Goal: Information Seeking & Learning: Learn about a topic

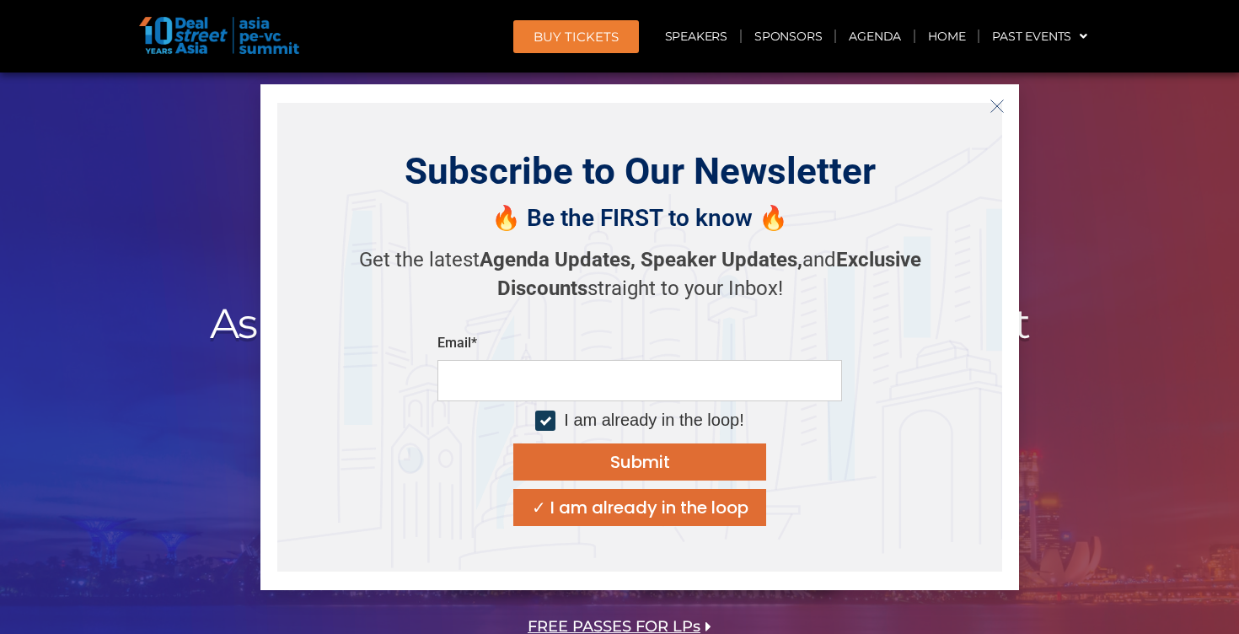
click at [994, 103] on icon "Close" at bounding box center [996, 106] width 15 height 15
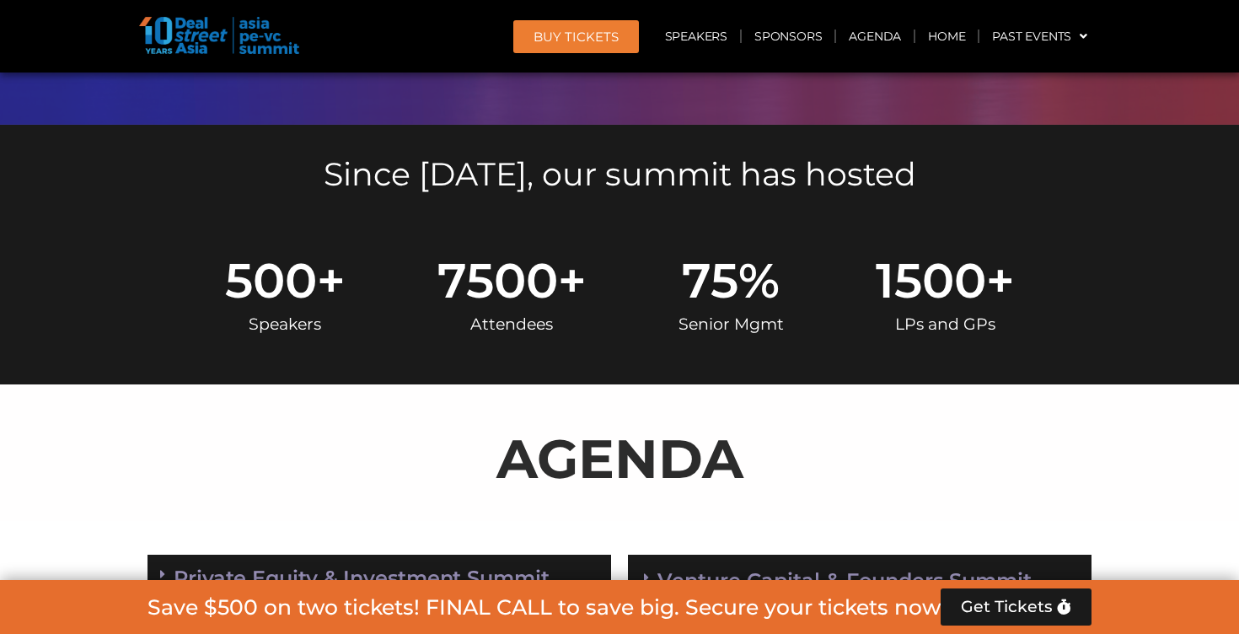
scroll to position [1004, 0]
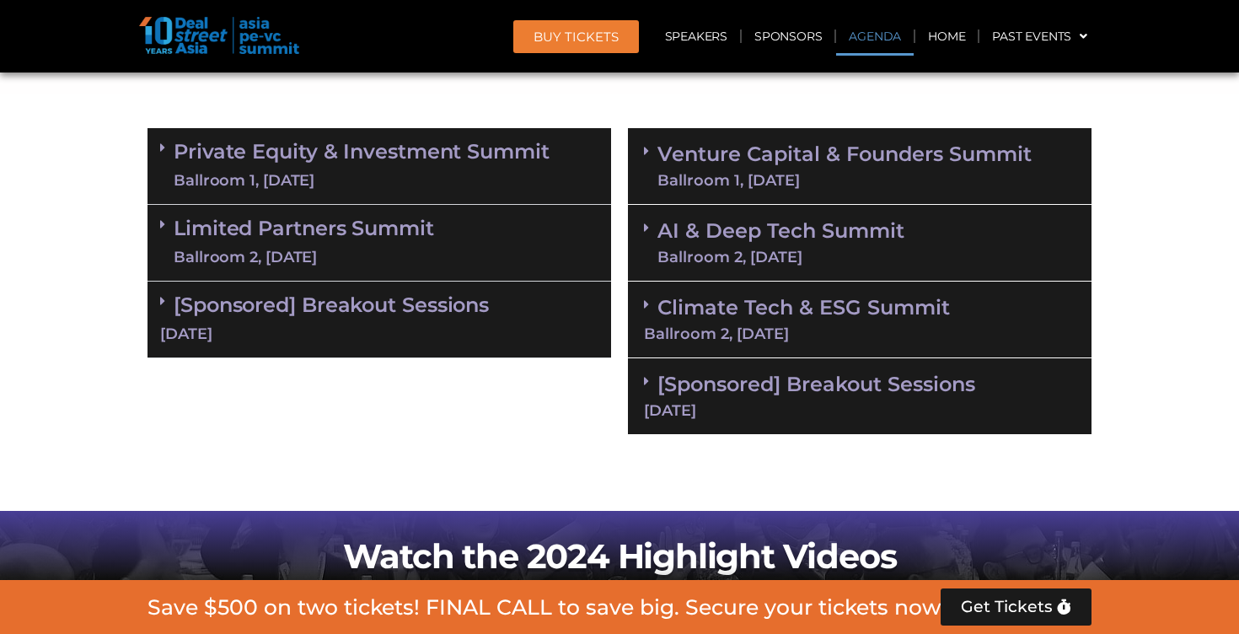
click at [642, 146] on div "Venture Capital & Founders​ Summit Ballroom 1, [DATE]" at bounding box center [859, 166] width 463 height 77
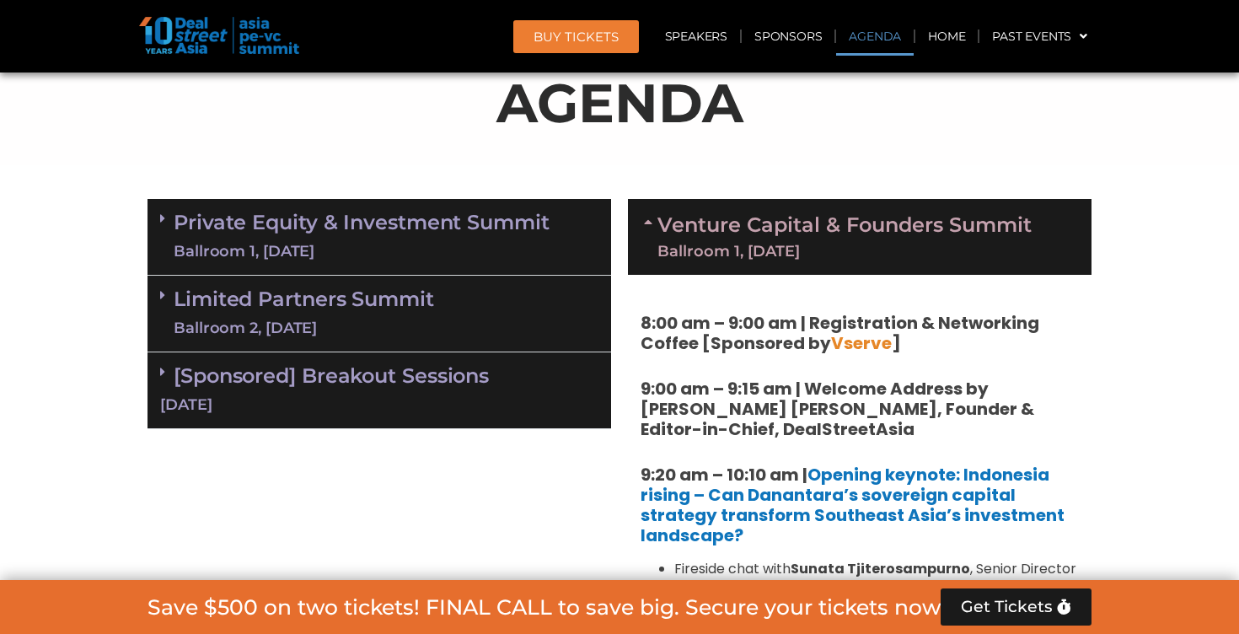
scroll to position [932, 0]
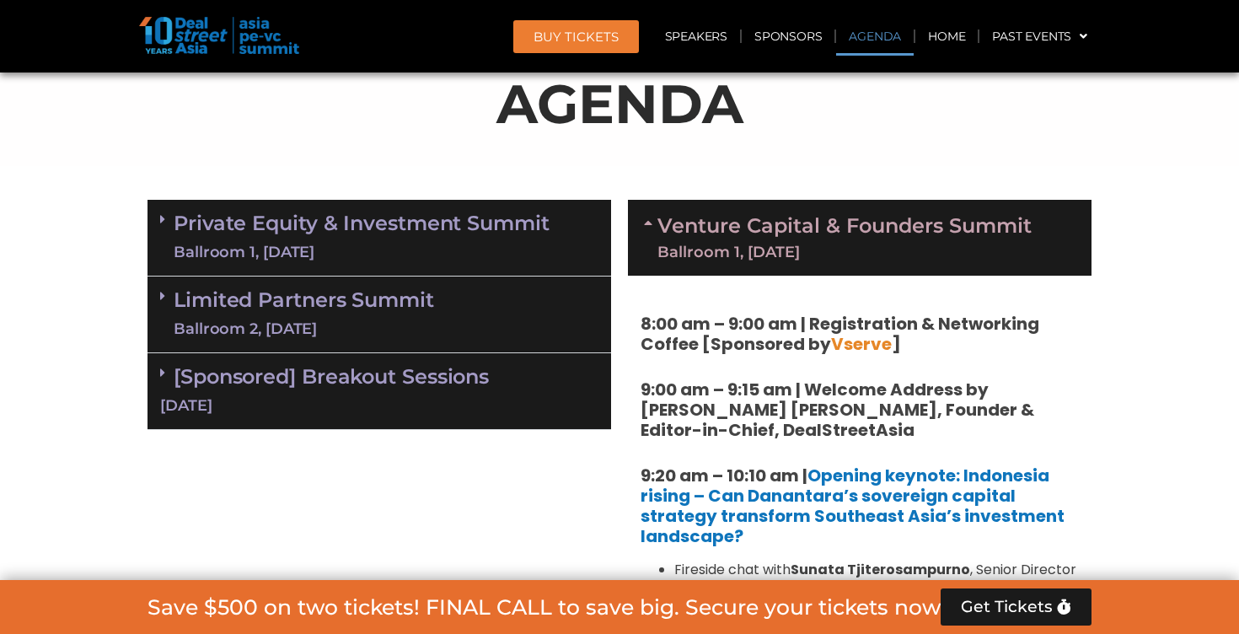
click at [374, 233] on link "Private Equity & Investment Summit Ballroom 1, [DATE]" at bounding box center [362, 237] width 376 height 51
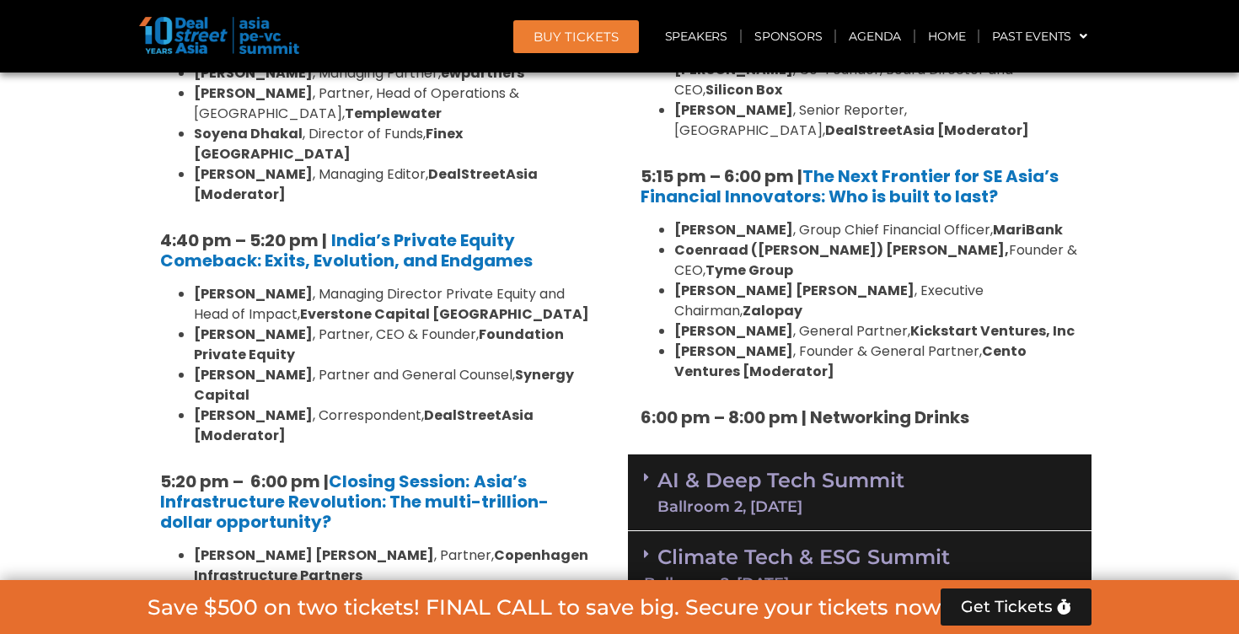
scroll to position [3274, 0]
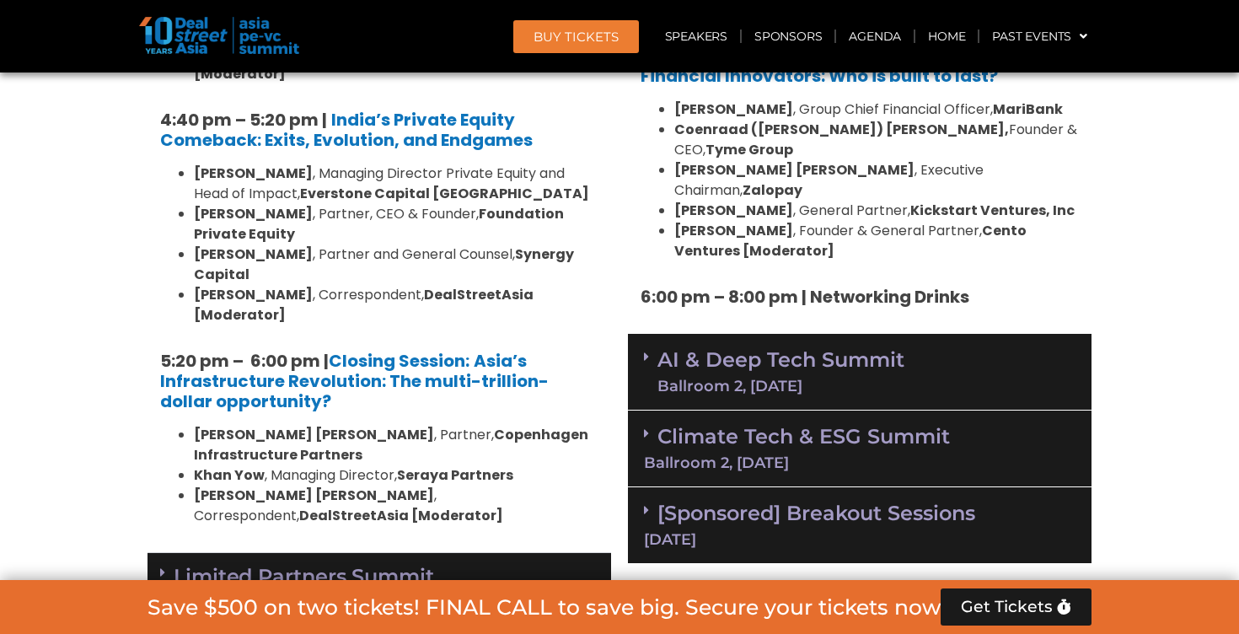
click at [319, 565] on link "Limited Partners [GEOGRAPHIC_DATA] 2, [DATE]" at bounding box center [304, 590] width 260 height 51
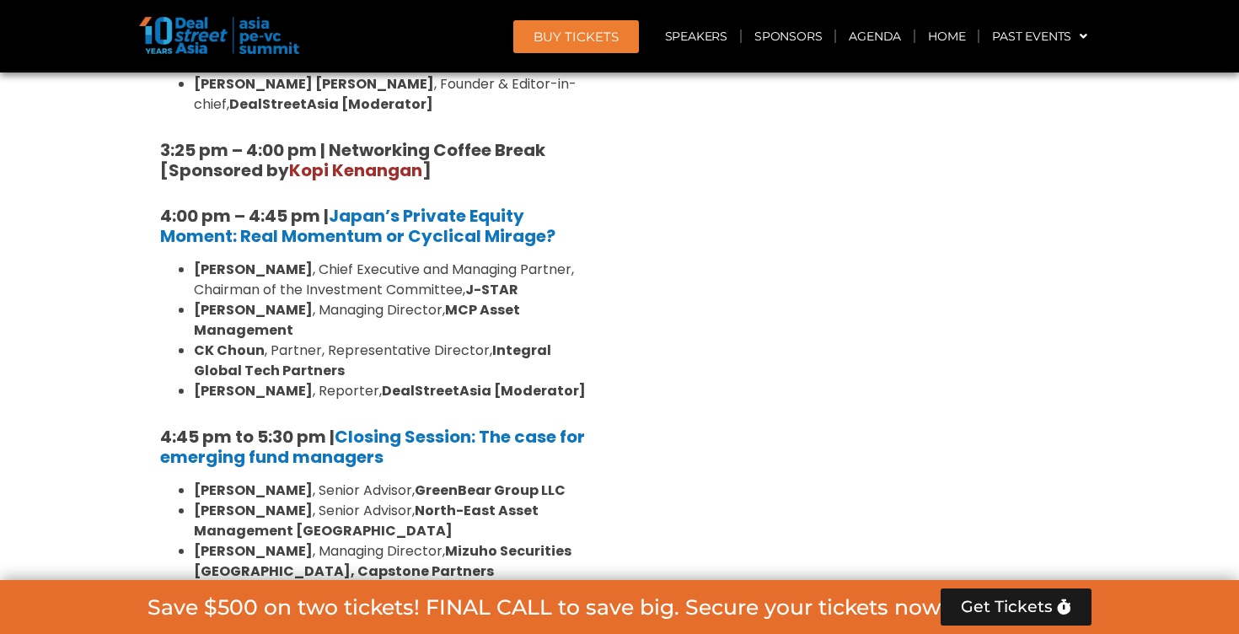
scroll to position [5136, 0]
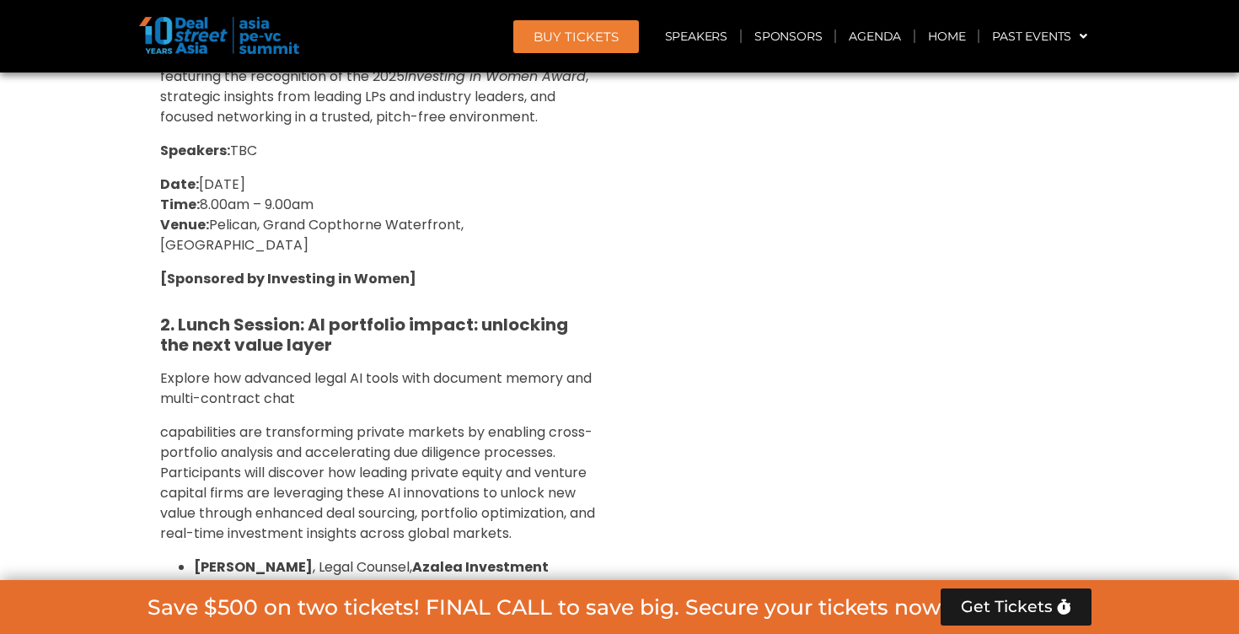
scroll to position [5863, 0]
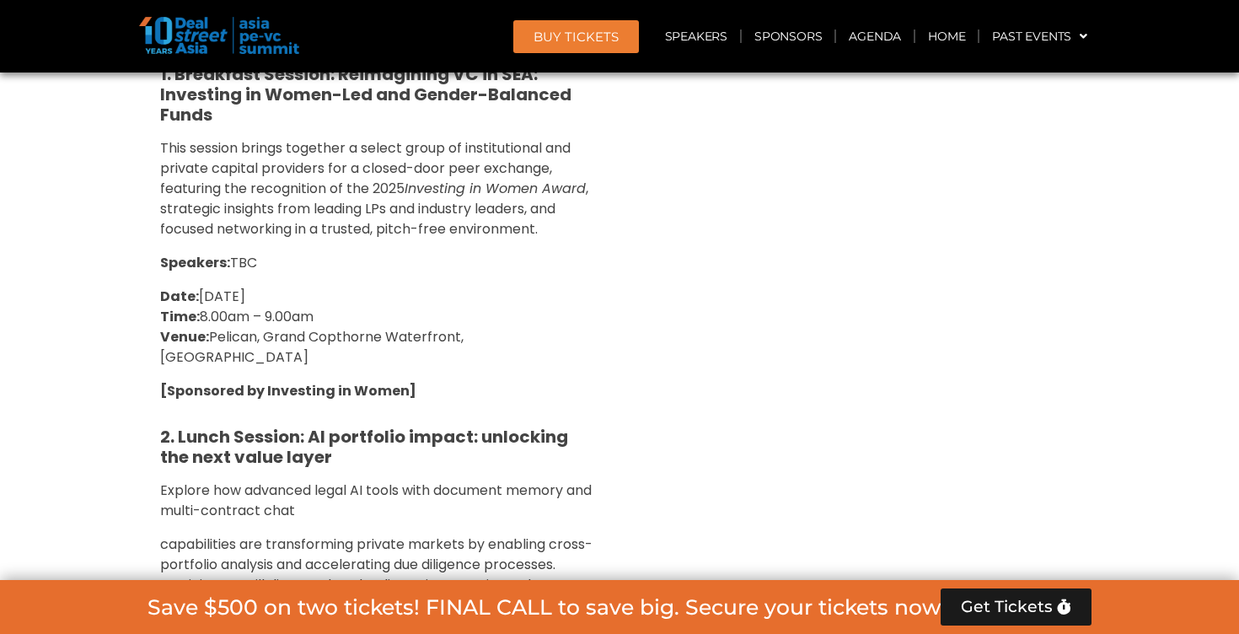
drag, startPoint x: 272, startPoint y: 357, endPoint x: 194, endPoint y: 358, distance: 78.4
copy span "[PERSON_NAME],"
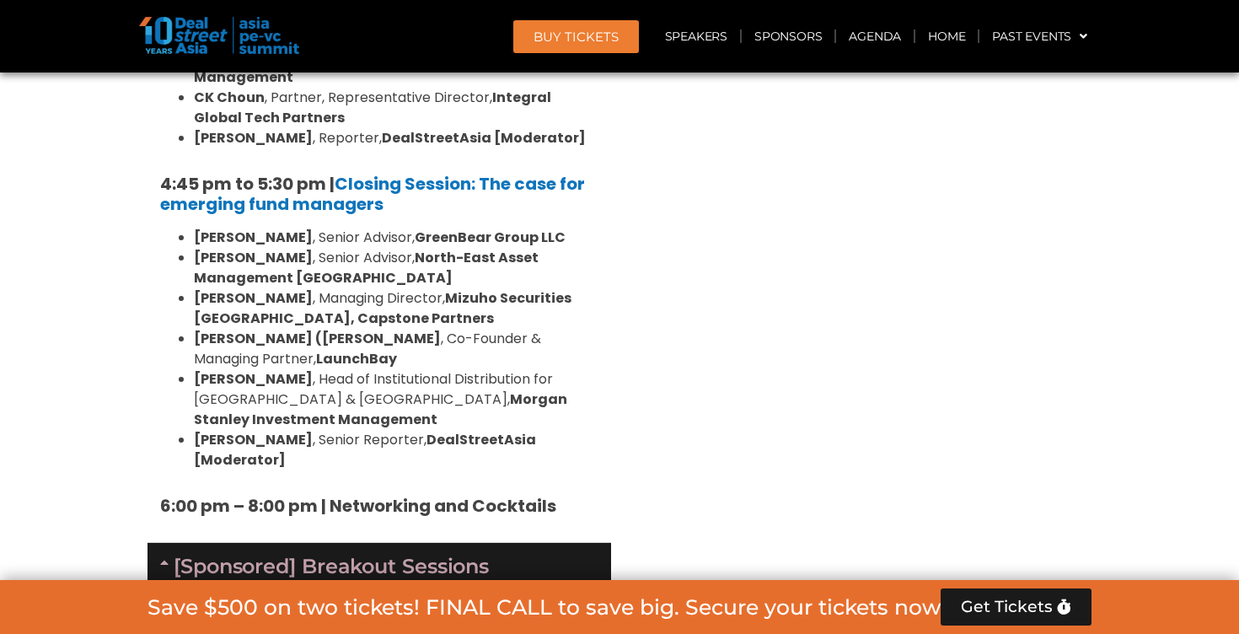
scroll to position [5099, 0]
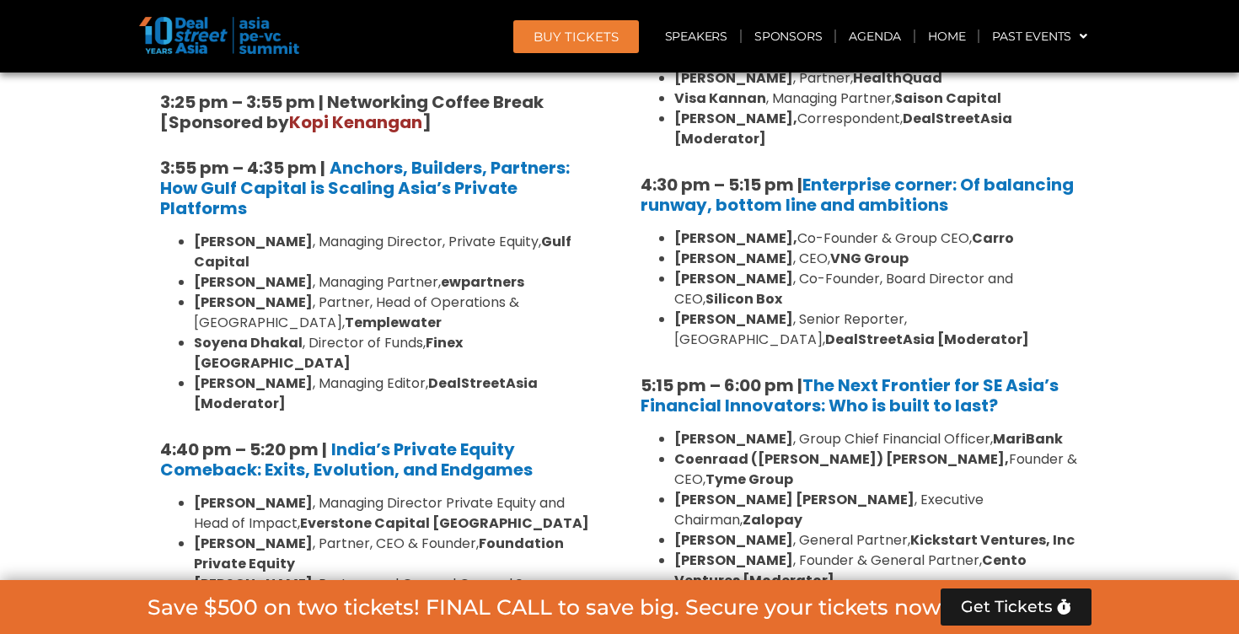
scroll to position [3145, 0]
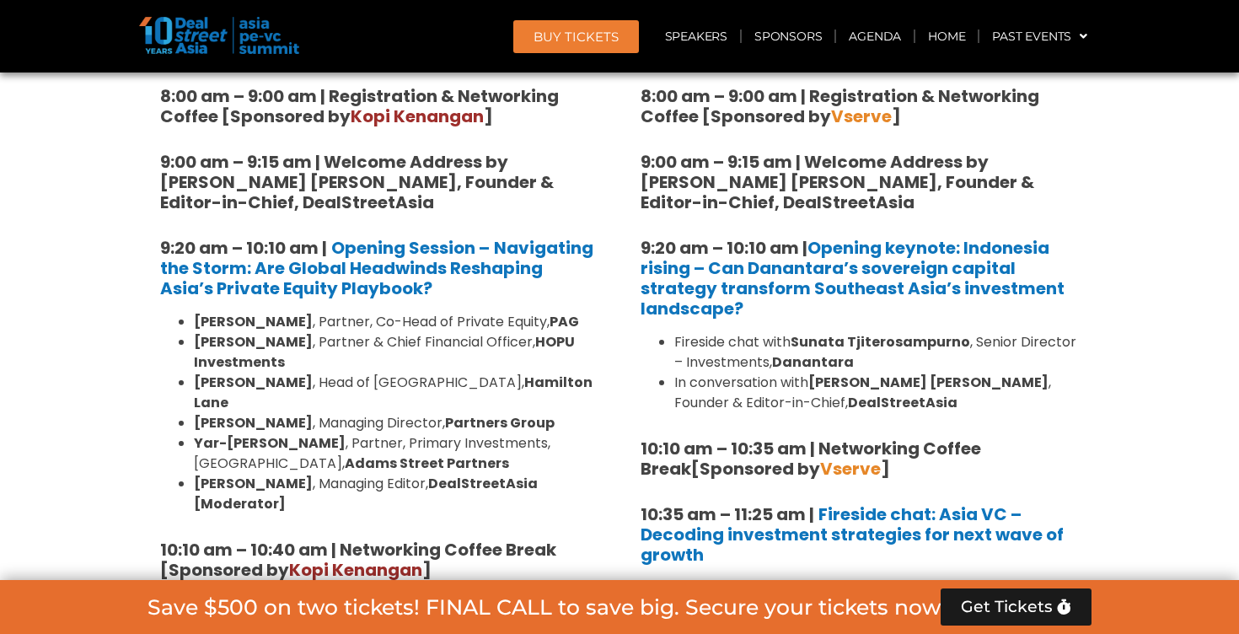
scroll to position [889, 0]
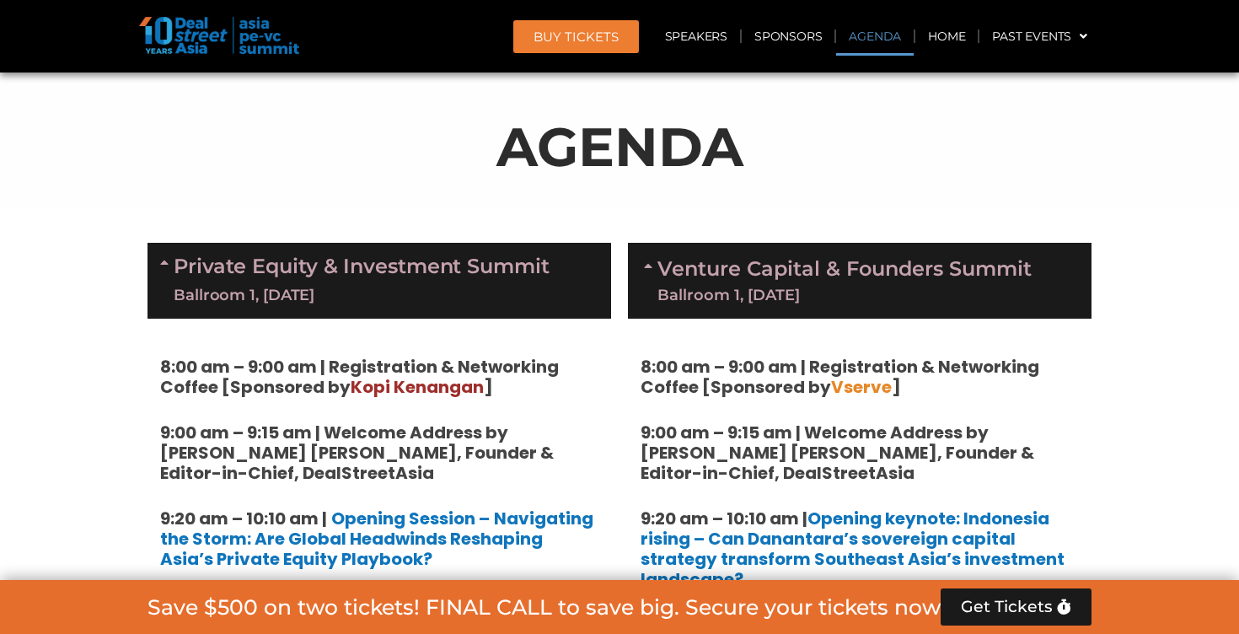
click at [214, 285] on div "Ballroom 1, [DATE]" at bounding box center [362, 295] width 376 height 21
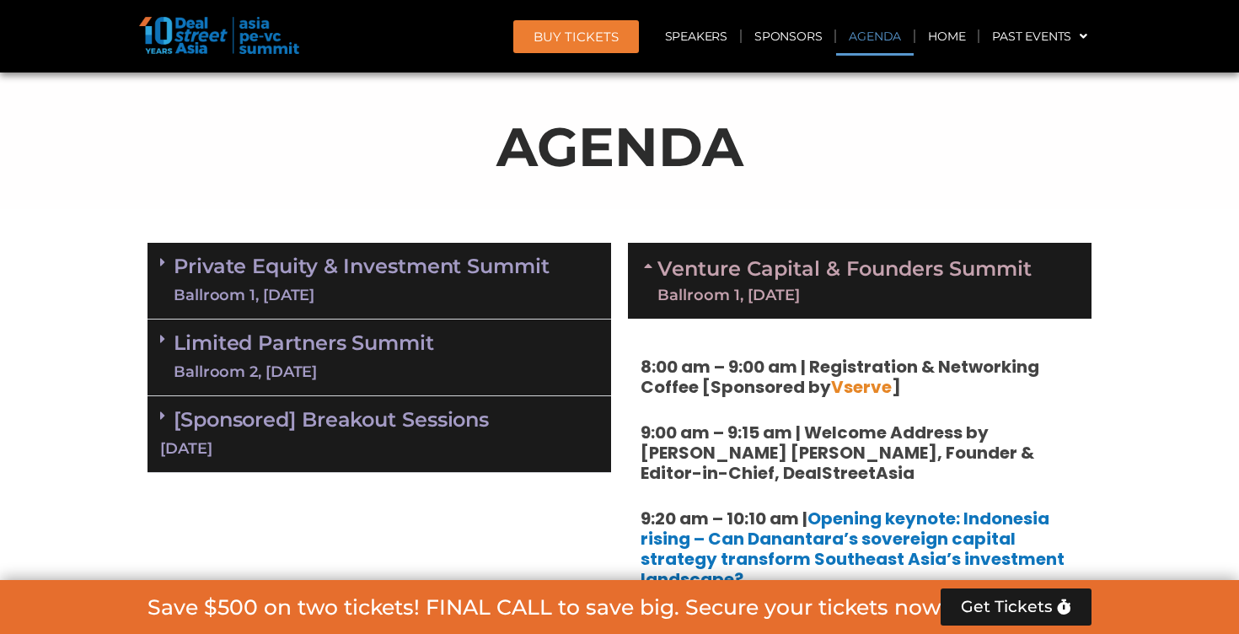
click at [214, 285] on div "Ballroom 1, [DATE]" at bounding box center [362, 295] width 376 height 21
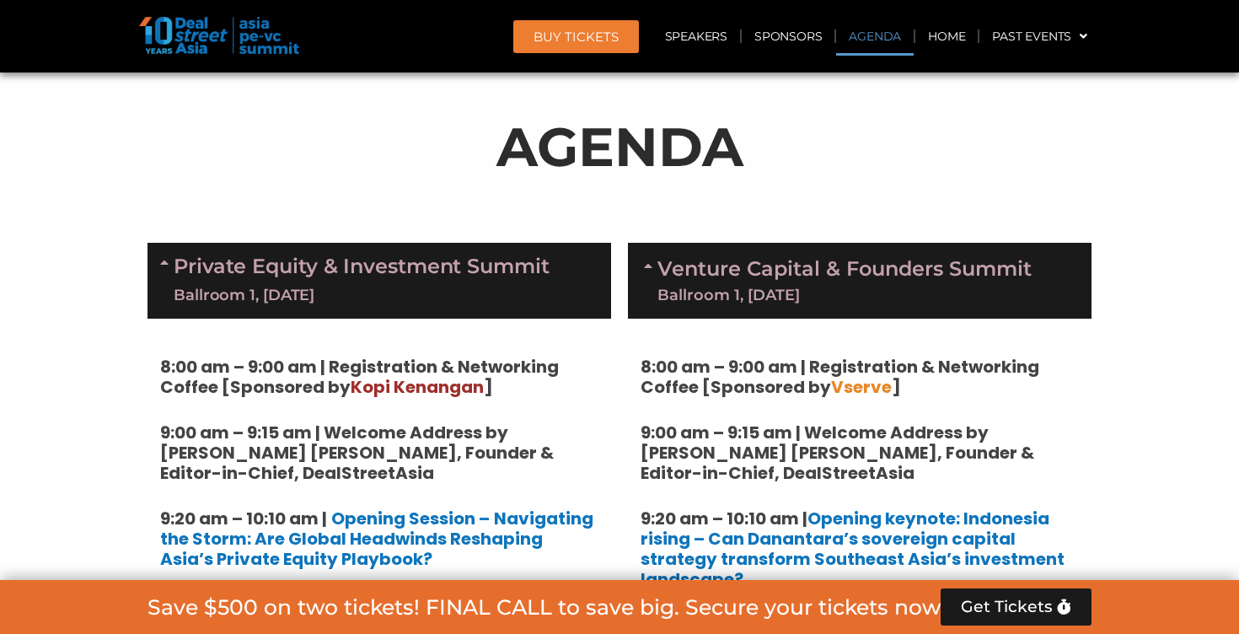
click at [214, 285] on div "Ballroom 1, [DATE]" at bounding box center [362, 295] width 376 height 21
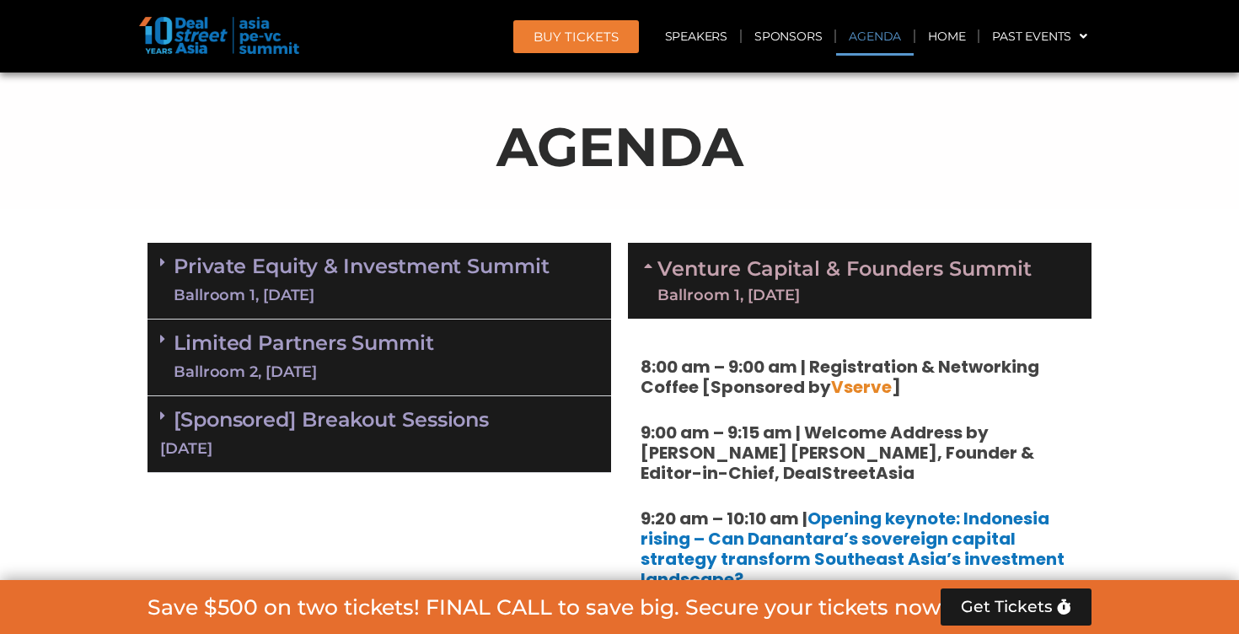
click at [658, 248] on div "Venture Capital & Founders​ Summit Ballroom 1, [DATE]" at bounding box center [859, 281] width 463 height 76
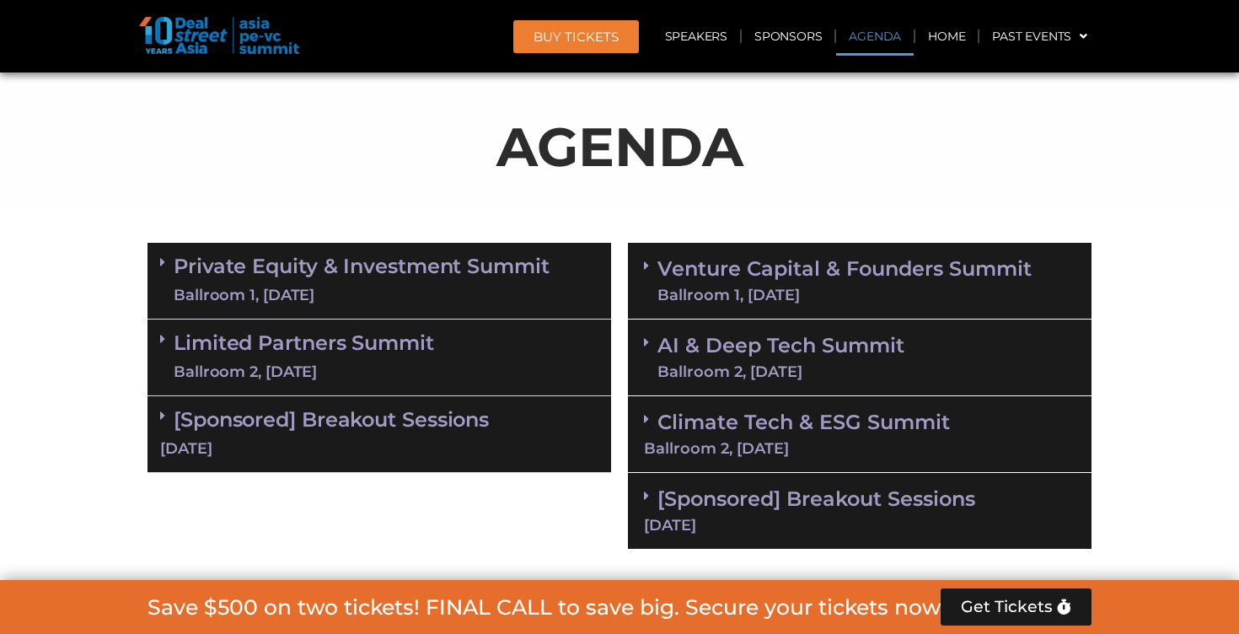
click at [644, 351] on span at bounding box center [650, 357] width 13 height 44
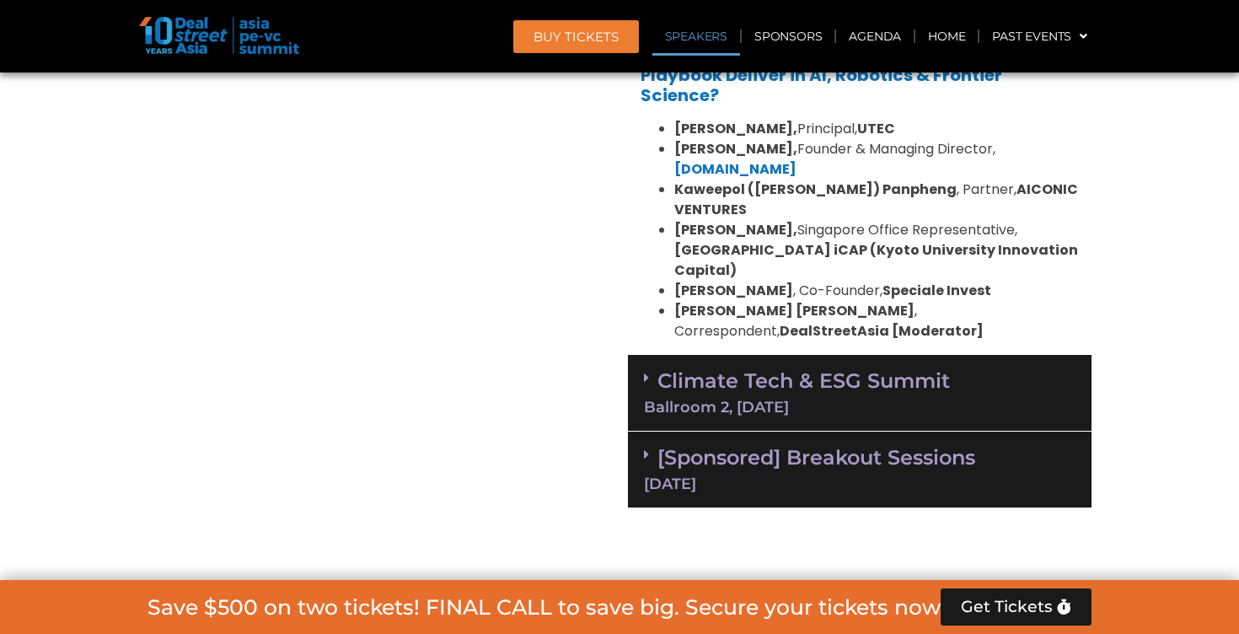
scroll to position [1760, 0]
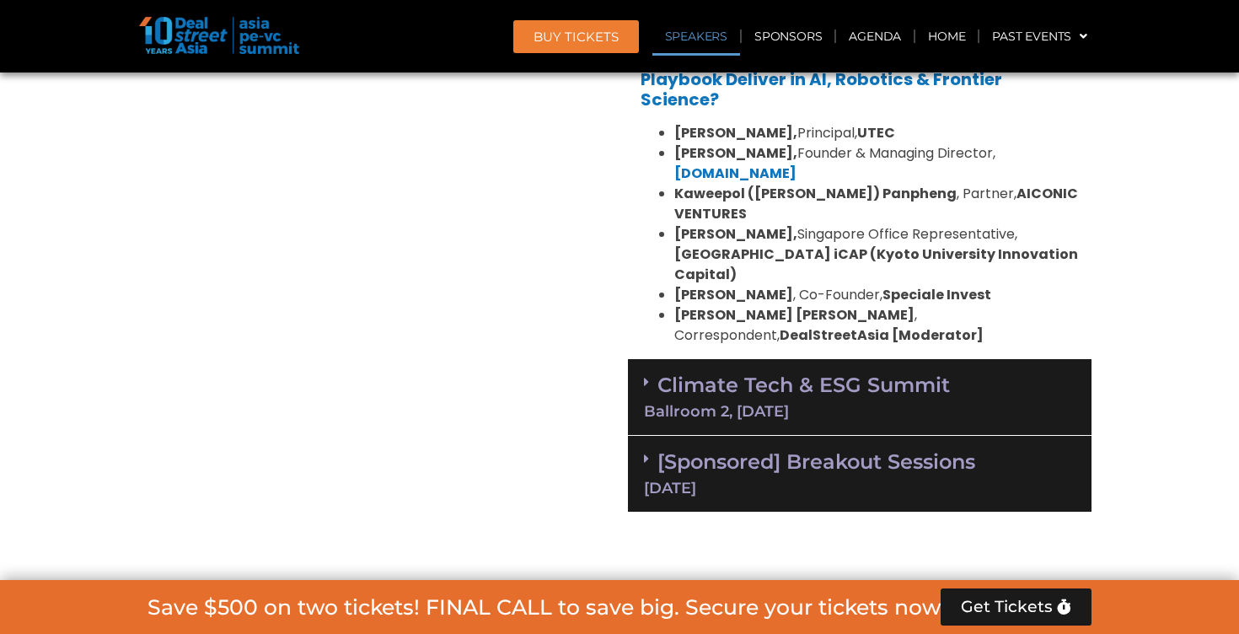
click at [648, 436] on div "[Sponsored] Breakout Sessions [DATE]" at bounding box center [859, 474] width 463 height 77
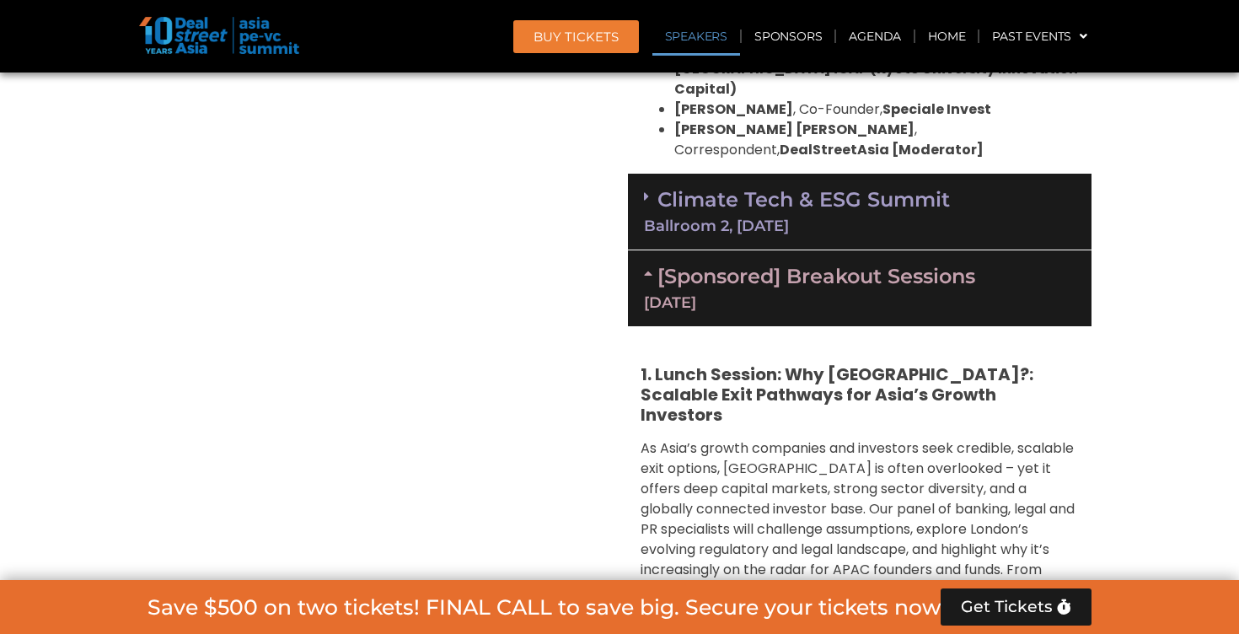
scroll to position [1881, 0]
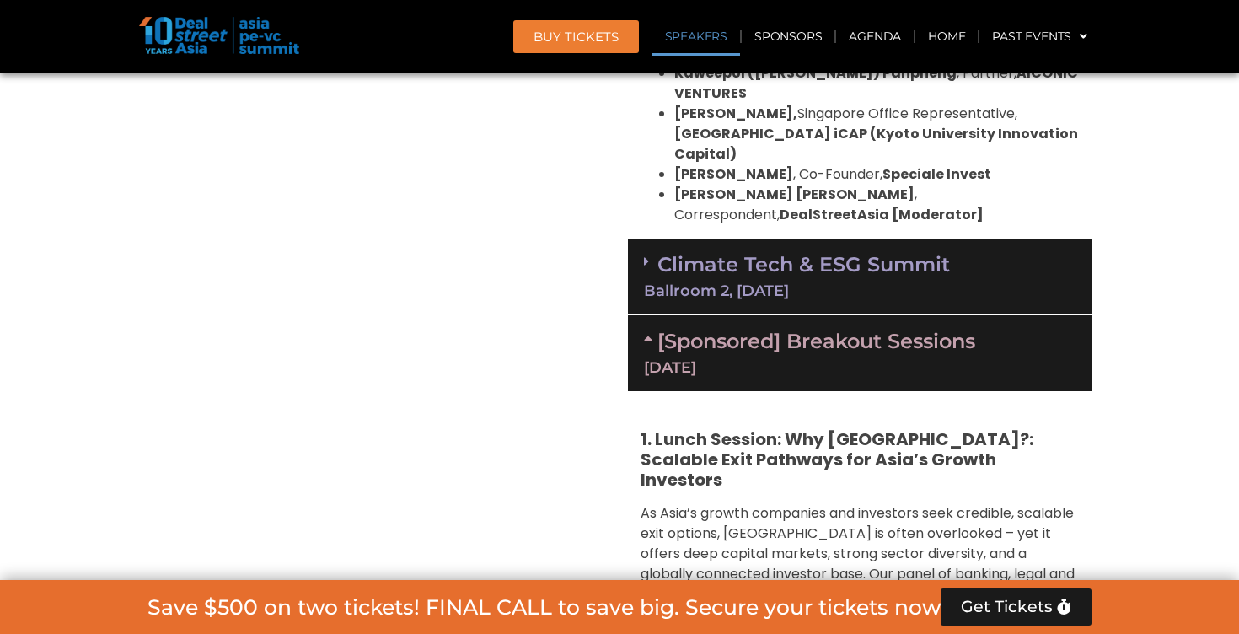
click at [653, 360] on div "[DATE]" at bounding box center [859, 367] width 431 height 15
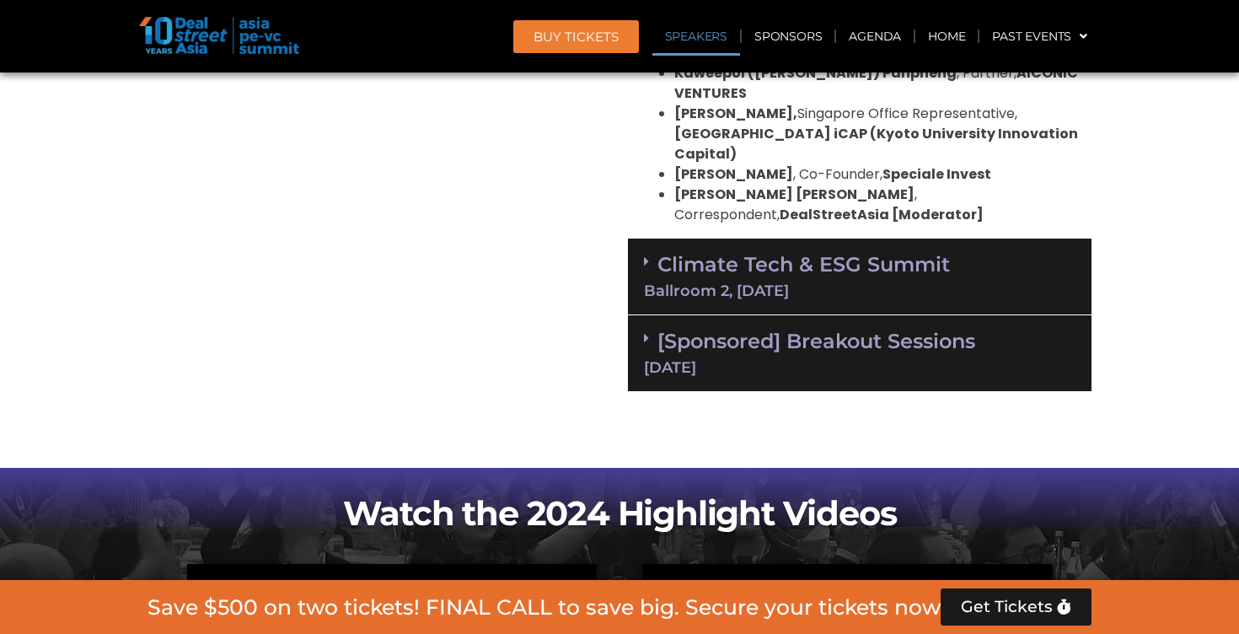
click at [655, 283] on div "Ballroom 2, [DATE]" at bounding box center [859, 290] width 431 height 15
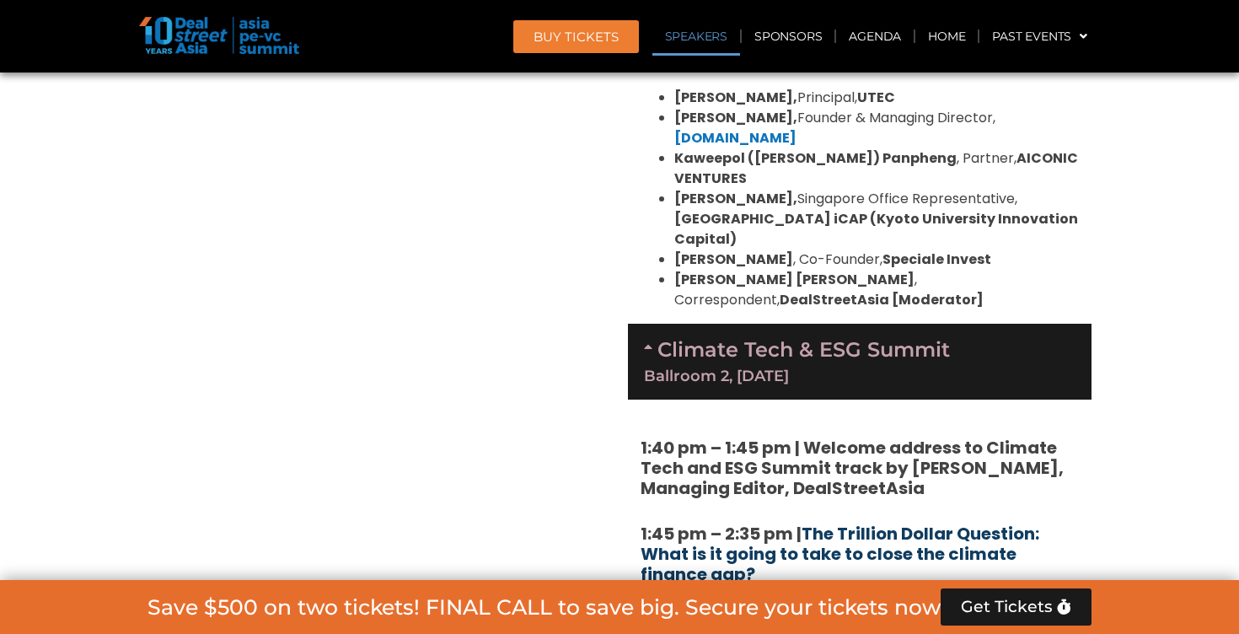
scroll to position [1710, 0]
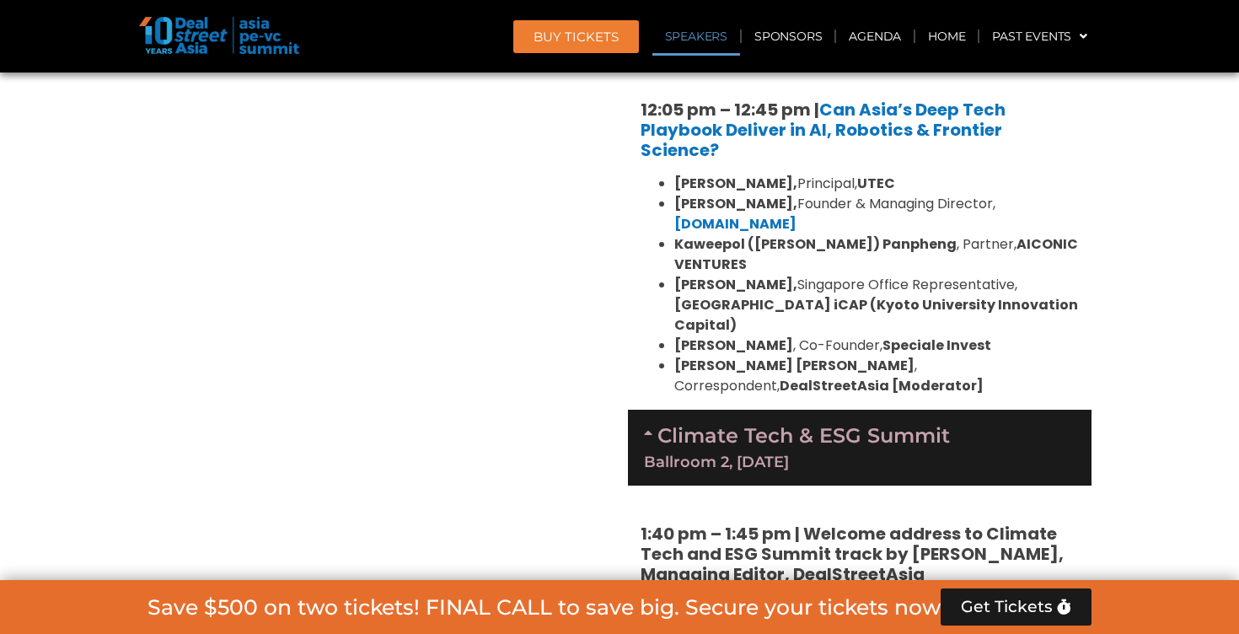
click at [683, 454] on div "Ballroom 2, [DATE]" at bounding box center [859, 461] width 431 height 15
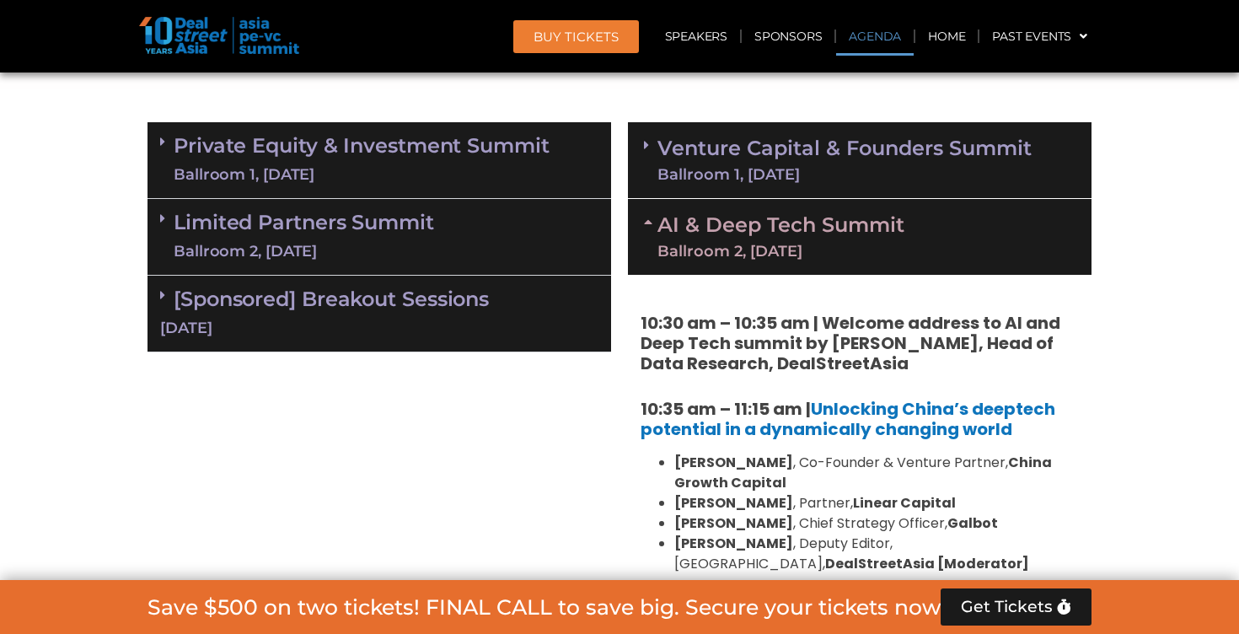
scroll to position [1013, 0]
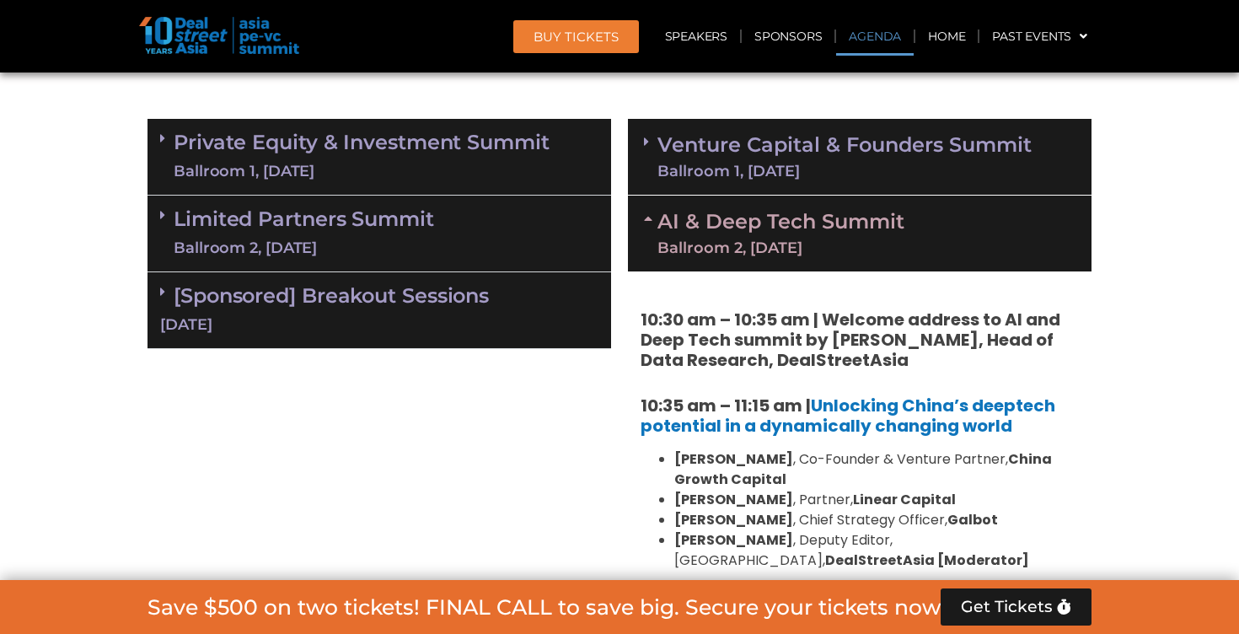
click at [666, 240] on div "Ballroom 2, [DATE]" at bounding box center [780, 247] width 247 height 15
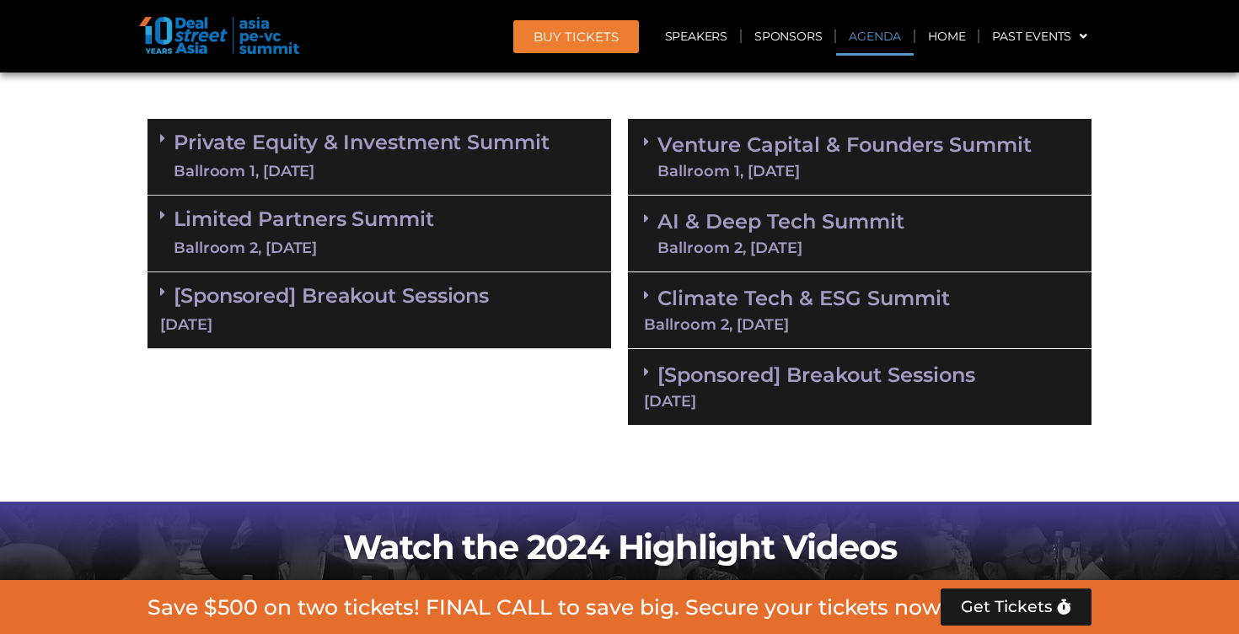
click at [658, 170] on div "Ballroom 1, [DATE]" at bounding box center [844, 170] width 374 height 15
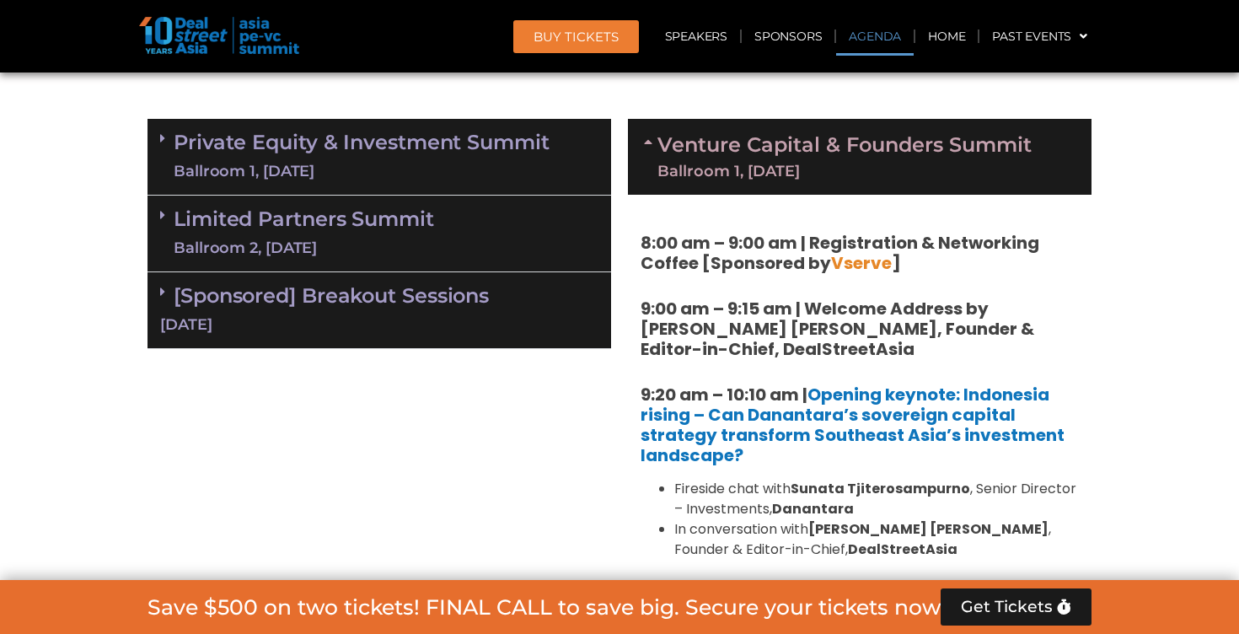
click at [658, 170] on div "Ballroom 1, [DATE]" at bounding box center [844, 170] width 374 height 15
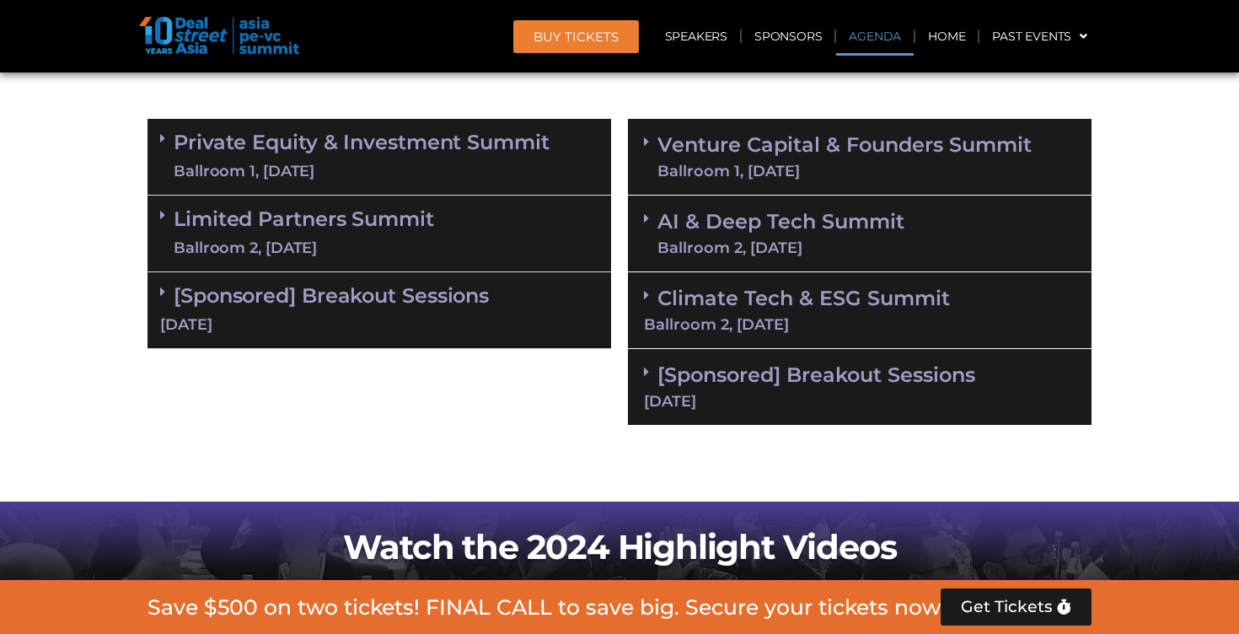
click at [762, 140] on link "Venture Capital & Founders​ Summit Ballroom 1, [DATE]" at bounding box center [844, 157] width 374 height 44
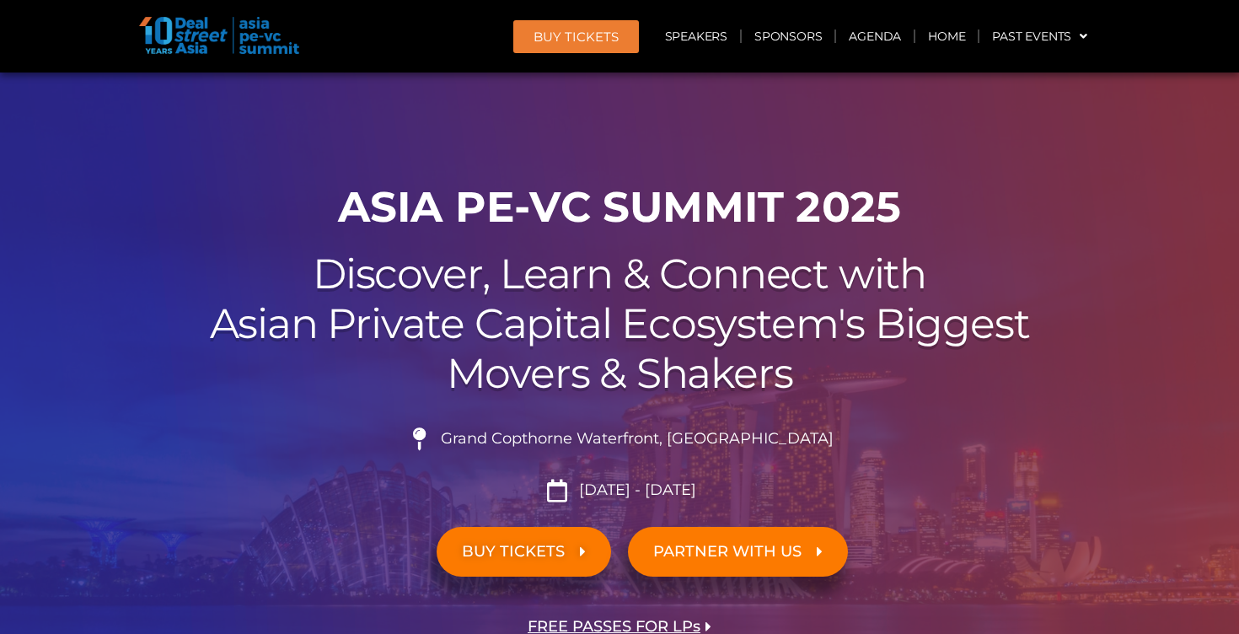
scroll to position [33, 0]
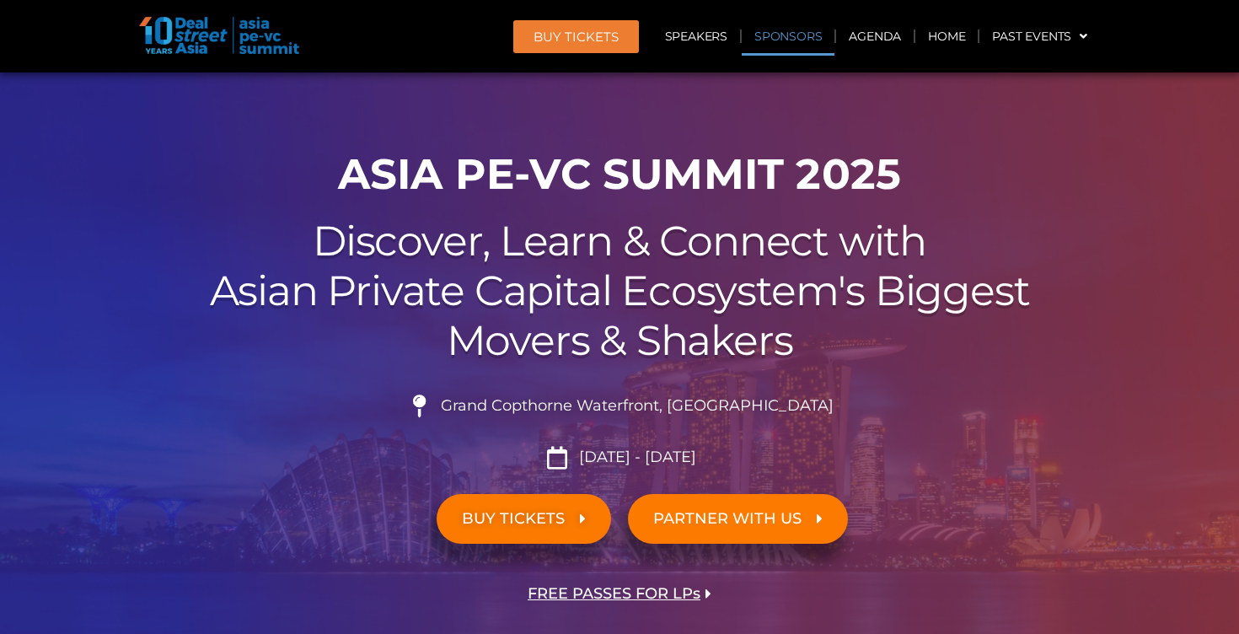
click at [806, 30] on link "Sponsors" at bounding box center [787, 36] width 93 height 39
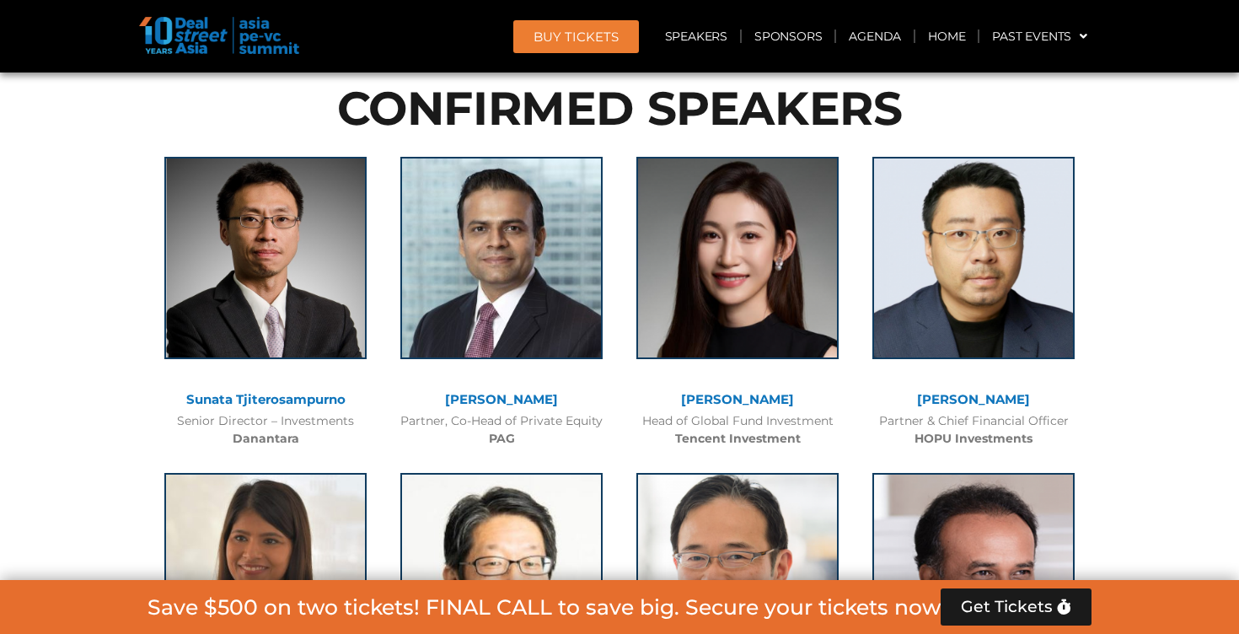
scroll to position [4198, 0]
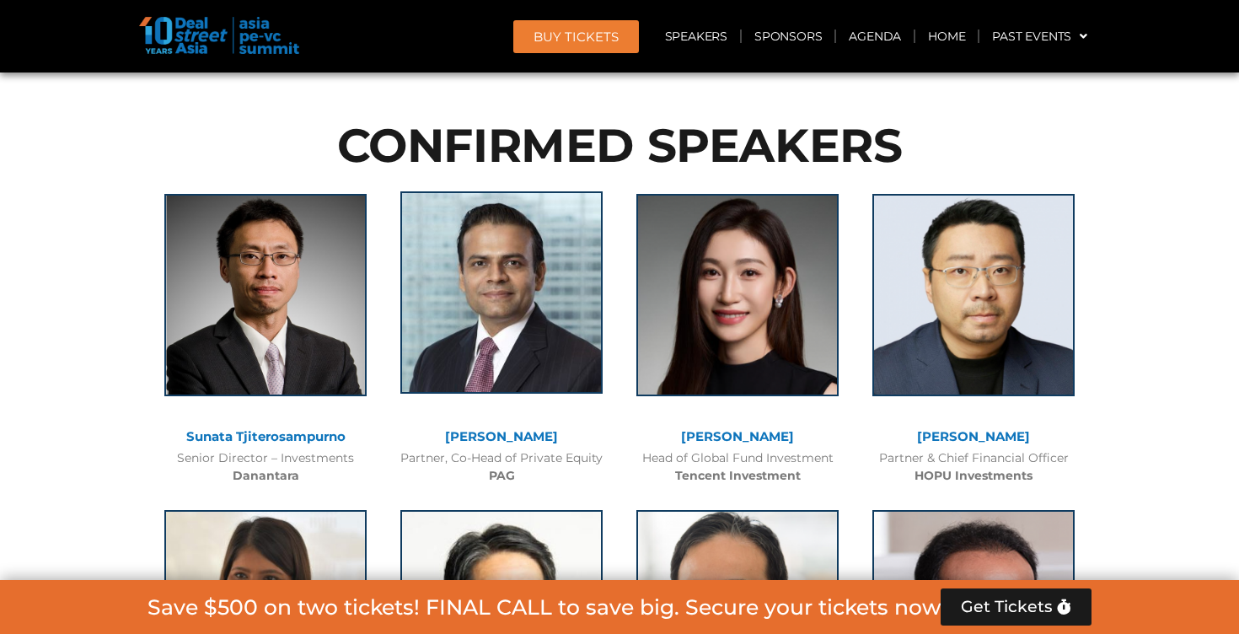
click at [495, 206] on img at bounding box center [501, 292] width 202 height 202
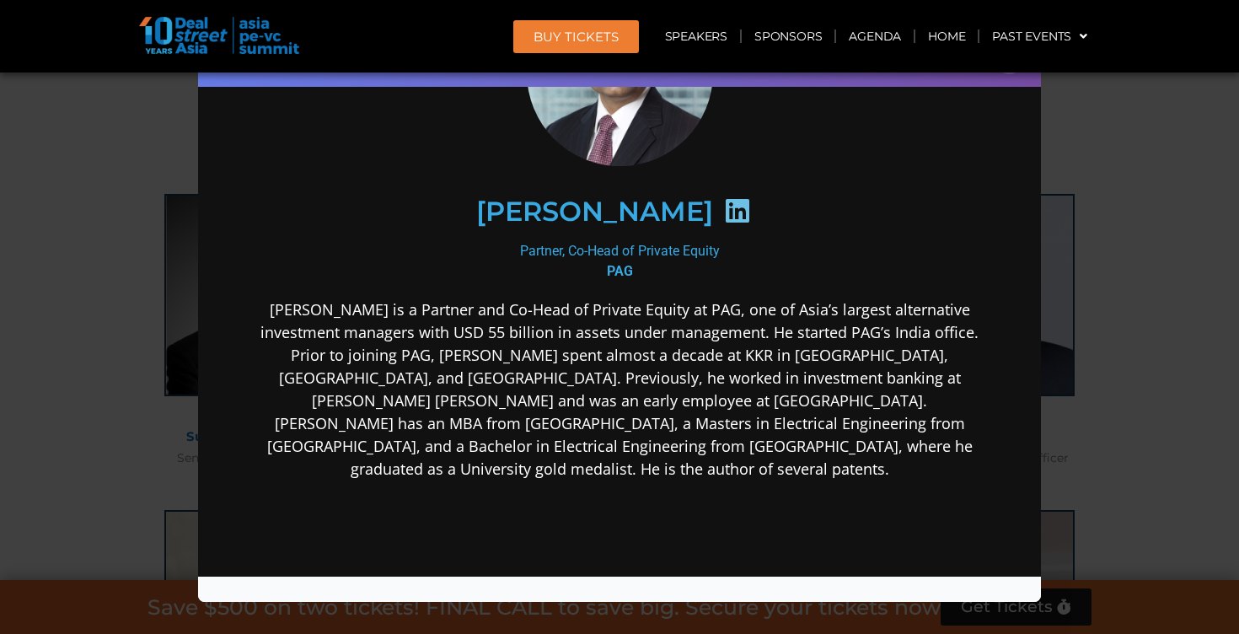
scroll to position [162, 0]
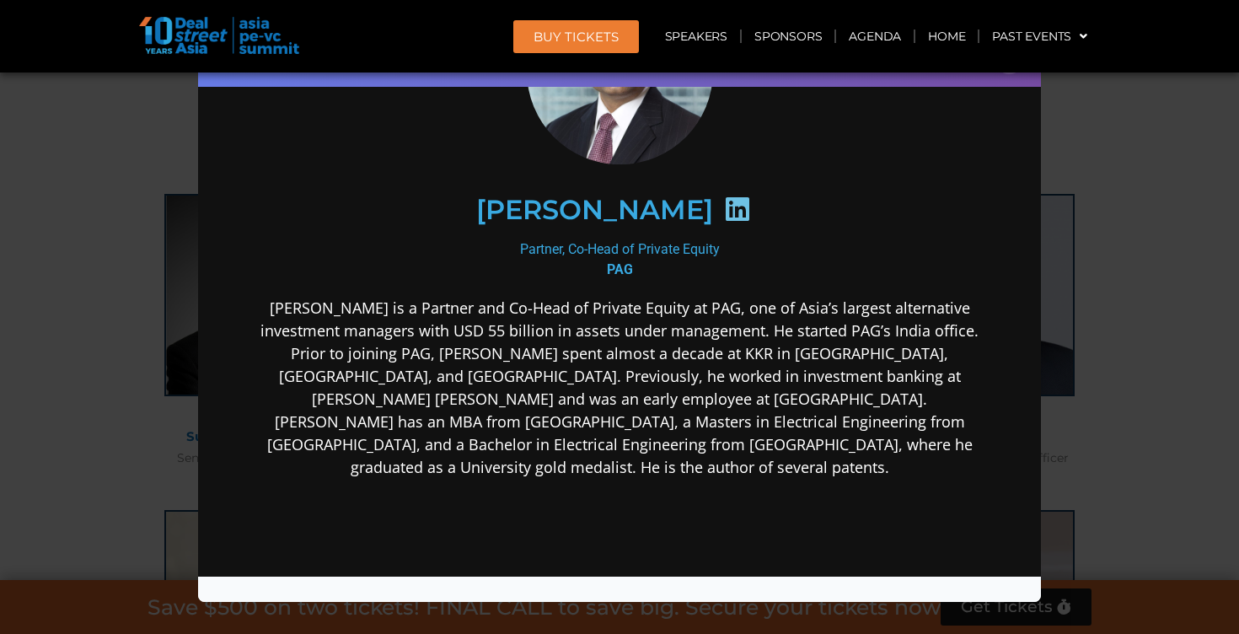
click at [739, 208] on icon at bounding box center [737, 208] width 27 height 27
